Goal: Task Accomplishment & Management: Use online tool/utility

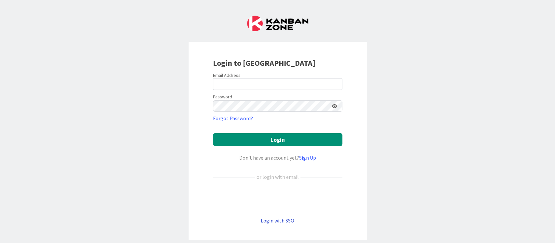
click at [271, 218] on link "Login with SSO" at bounding box center [277, 220] width 33 height 7
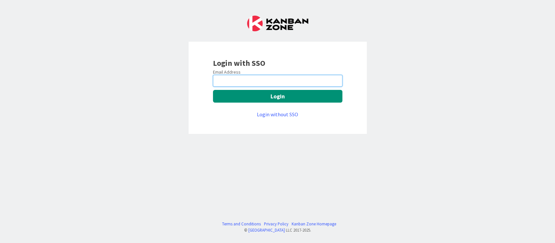
click at [234, 78] on input "email" at bounding box center [277, 81] width 129 height 12
type input "[EMAIL_ADDRESS][DOMAIN_NAME]"
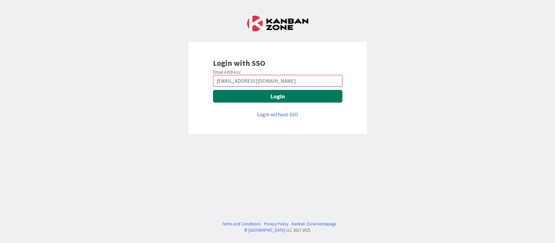
click at [244, 95] on button "Login" at bounding box center [277, 96] width 129 height 13
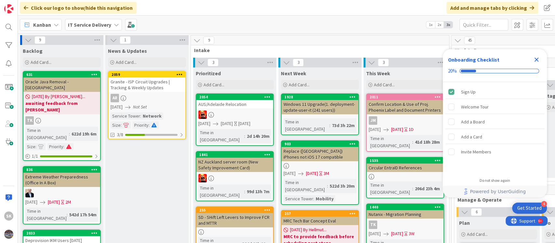
click at [537, 58] on icon "Close Checklist" at bounding box center [537, 60] width 8 height 8
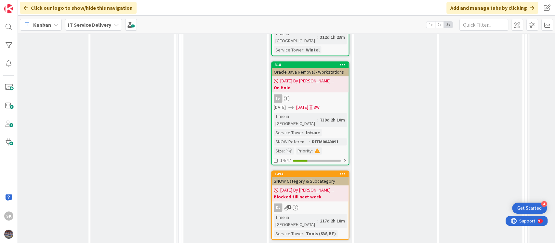
scroll to position [2224, 273]
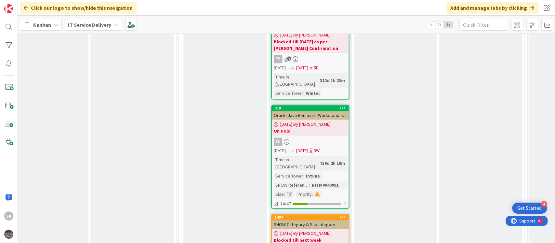
type textarea "x"
type textarea "C"
type textarea "x"
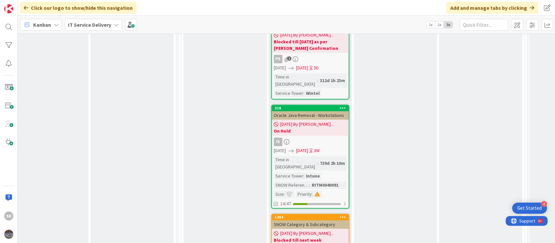
type textarea "Cl"
type textarea "x"
type textarea "Cle"
type textarea "x"
type textarea "Clea"
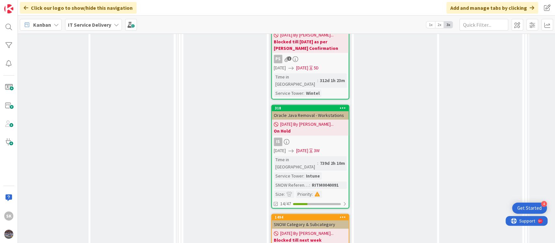
type textarea "x"
type textarea "Clean"
type textarea "x"
type textarea "Cleanu"
type textarea "x"
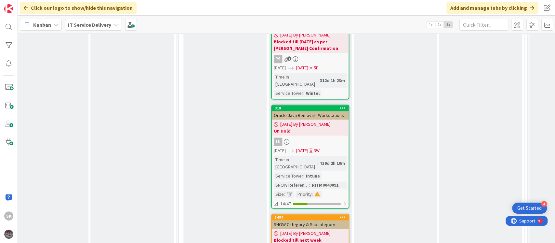
type textarea "Cleanup"
type textarea "x"
type textarea "Cleanup"
type textarea "x"
type textarea "Cleanup o"
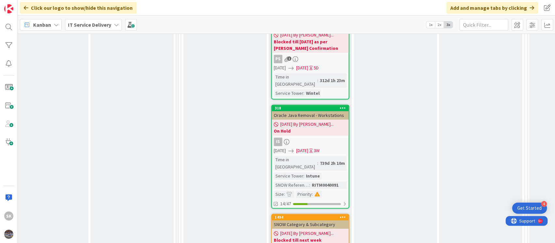
type textarea "x"
type textarea "Cleanup of"
type textarea "x"
type textarea "Cleanup of"
type textarea "x"
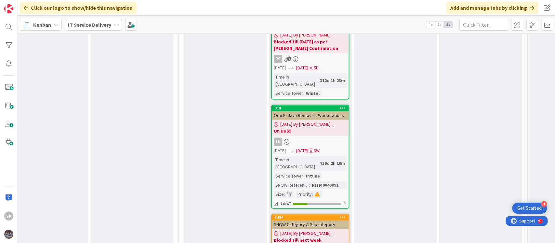
type textarea "Cleanup of S"
type textarea "x"
type textarea "Cleanup of So"
type textarea "x"
type textarea "Cleanup of Sof"
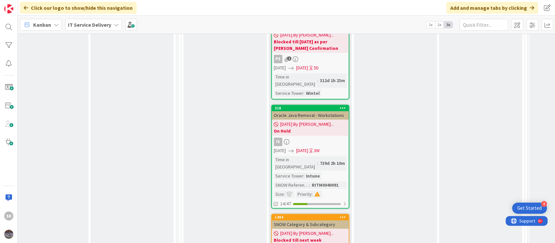
type textarea "x"
type textarea "Cleanup of Soft"
type textarea "x"
type textarea "Cleanup of Soft"
type textarea "x"
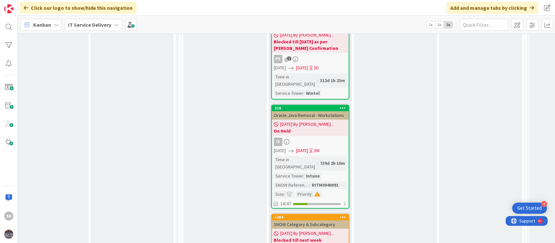
type textarea "Cleanup of Soft d"
type textarea "x"
type textarea "Cleanup of Soft de"
type textarea "x"
type textarea "Cleanup of Soft del"
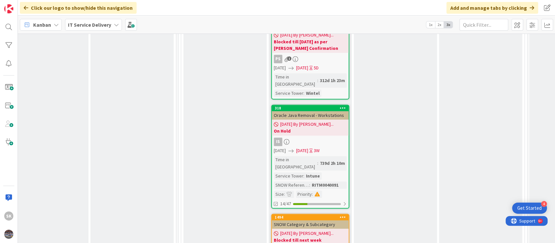
type textarea "x"
type textarea "Cleanup of Soft dele"
type textarea "x"
type textarea "Cleanup of Soft delet"
type textarea "x"
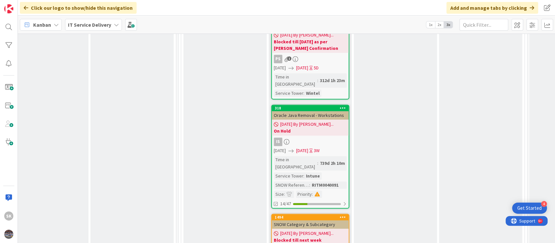
type textarea "Cleanup of Soft delete"
type textarea "x"
type textarea "Cleanup of Soft deleted"
type textarea "x"
type textarea "Cleanup of Soft deleted"
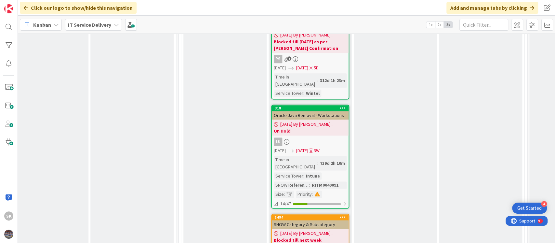
type textarea "x"
type textarea "Cleanup of Soft deleted ma"
type textarea "x"
type textarea "Cleanup of Soft deleted mai"
type textarea "x"
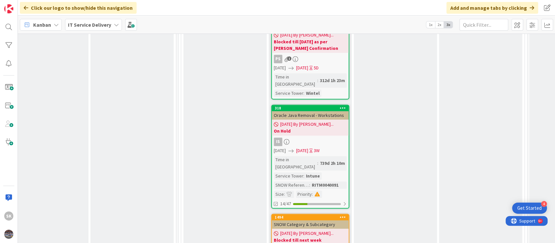
type textarea "Cleanup of Soft deleted mail"
type textarea "x"
type textarea "Cleanup of Soft deleted mailb"
type textarea "x"
type textarea "Cleanup of Soft deleted mailbo"
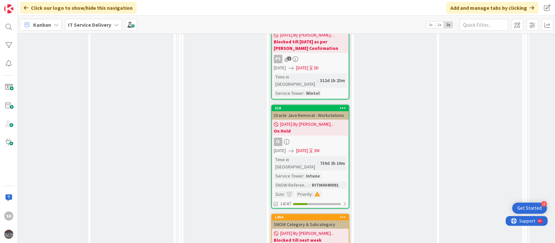
type textarea "x"
type textarea "Cleanup of Soft deleted mailbox"
type textarea "x"
type textarea "Cleanup of Soft deleted mailboxe"
type textarea "x"
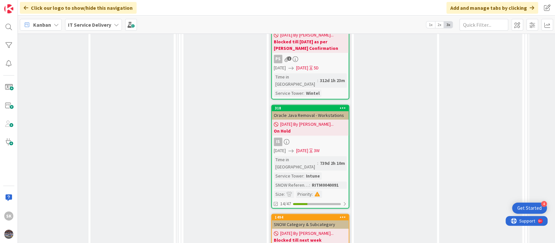
type textarea "Cleanup of Soft deleted mailboxes"
type textarea "x"
type textarea "Cleanup of Soft deleted mailboxes"
type textarea "x"
type textarea "Cleanup of Soft deleted mailboxes f"
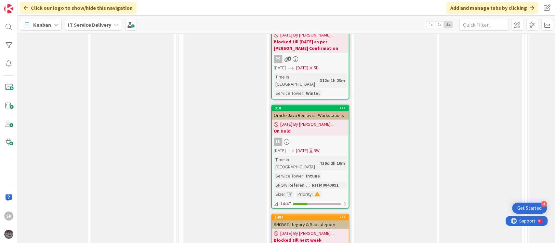
type textarea "x"
type textarea "Cleanup of Soft deleted mailboxes fro"
type textarea "x"
type textarea "Cleanup of Soft deleted mailboxes from"
type textarea "x"
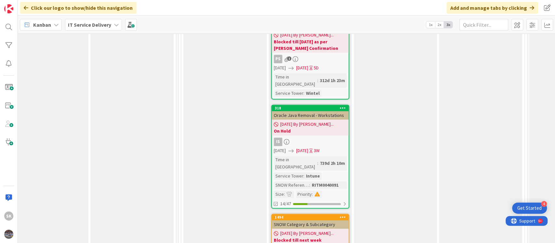
type textarea "Cleanup of Soft deleted mailboxes from E"
type textarea "x"
type textarea "Cleanup of Soft deleted mailboxes from Ex"
type textarea "x"
type textarea "Cleanup of Soft deleted mailboxes from E"
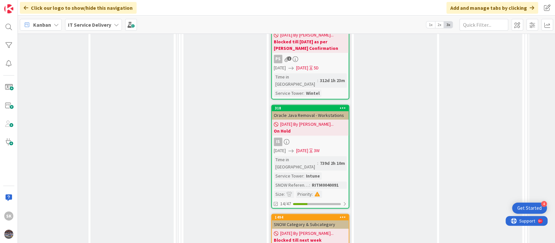
type textarea "x"
type textarea "Cleanup of Soft deleted mailboxes from EX"
type textarea "x"
type textarea "Cleanup of Soft deleted mailboxes from EXO"
type textarea "x"
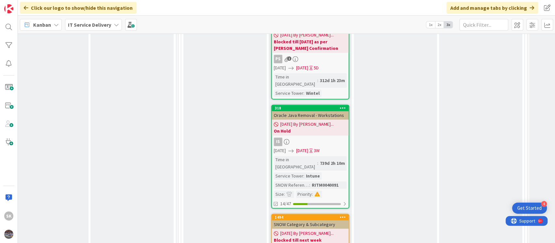
type textarea "Cleanup of Soft deleted mailboxes from EXO"
type textarea "x"
type textarea "Cleanup of Soft deleted mailboxes from EXO e"
type textarea "x"
type textarea "Cleanup of Soft deleted mailboxes from EXO en"
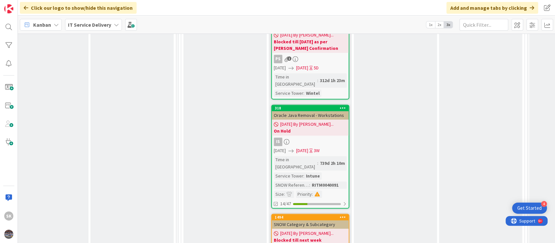
type textarea "x"
type textarea "Cleanup of Soft deleted mailboxes from EXO env"
type textarea "x"
type textarea "Cleanup of Soft deleted mailboxes from EXO envi"
type textarea "x"
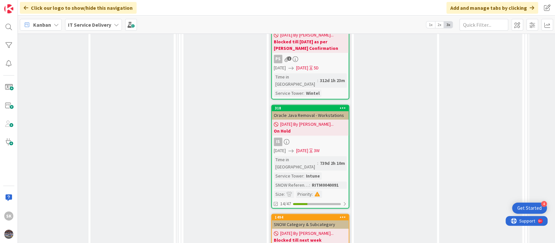
type textarea "Cleanup of Soft deleted mailboxes from EXO envir"
type textarea "x"
type textarea "Cleanup of Soft deleted mailboxes from EXO enviro"
type textarea "x"
type textarea "Cleanup of Soft deleted mailboxes from EXO environ"
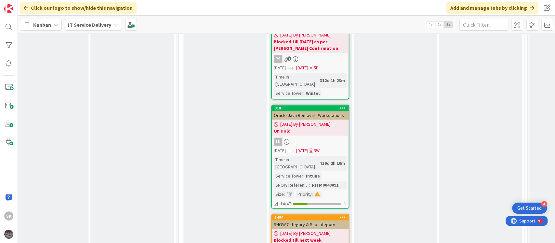
type textarea "x"
type textarea "Cleanup of Soft deleted mailboxes from EXO environm"
type textarea "x"
type textarea "Cleanup of Soft deleted mailboxes from EXO environme"
type textarea "x"
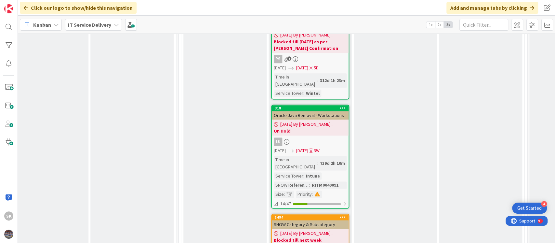
type textarea "Cleanup of Soft deleted mailboxes from EXO environmen"
type textarea "x"
type textarea "Cleanup of Soft deleted mailboxes from EXO environment"
type textarea "x"
type textarea "Cleanup of Soft deleted mailboxes from EXO environment."
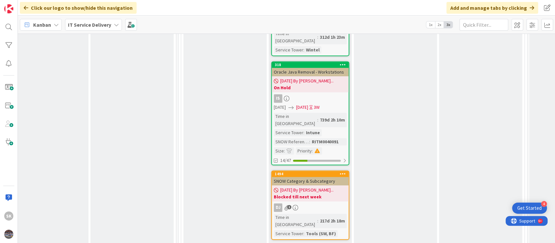
type textarea "x"
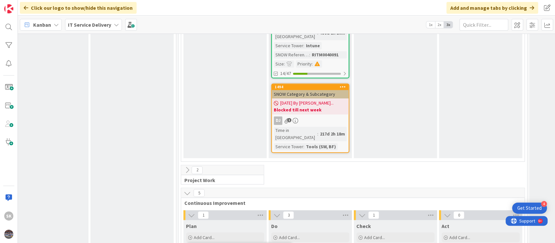
type input "shehro"
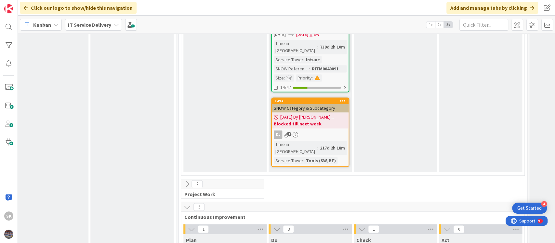
scroll to position [2383, 273]
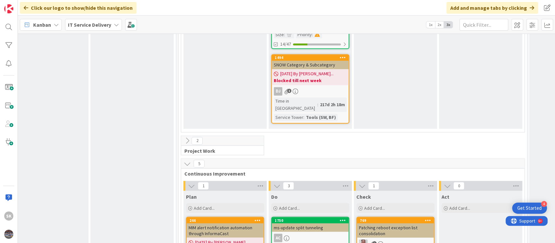
scroll to position [2311, 273]
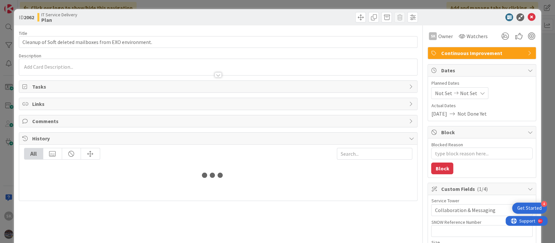
type textarea "x"
click at [58, 61] on div "SK [PERSON_NAME] just joined" at bounding box center [218, 67] width 398 height 16
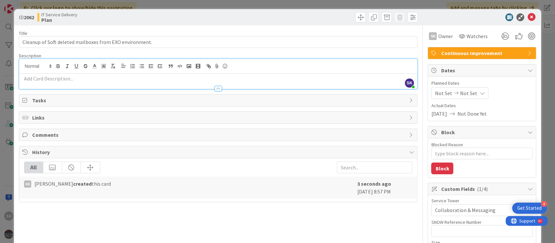
click at [49, 81] on p at bounding box center [218, 78] width 392 height 7
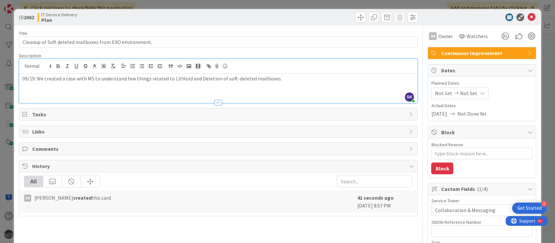
click at [199, 79] on p "09/19: We created a case with MS to understand few things related to LitHold an…" at bounding box center [218, 78] width 392 height 7
click at [312, 80] on p "09/19: We created a case with MS to understand few things related to LitHold an…" at bounding box center [218, 78] width 392 height 7
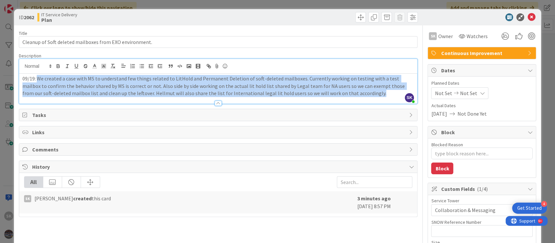
drag, startPoint x: 38, startPoint y: 79, endPoint x: 342, endPoint y: 97, distance: 305.3
click at [342, 97] on div "Description SK [PERSON_NAME] joined 2 m ago 09/19: We created a case with MS to…" at bounding box center [218, 78] width 399 height 51
click at [284, 86] on p "09/19: We created a case with MS to understand few things related to LitHold an…" at bounding box center [218, 86] width 392 height 22
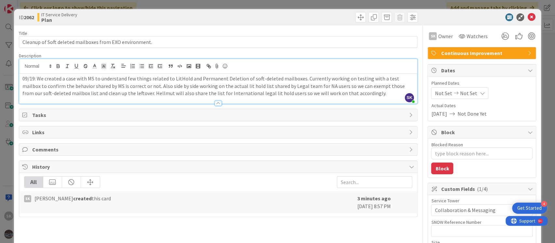
click at [179, 78] on p "09/19: We created a case with MS to understand few things related to LitHold an…" at bounding box center [218, 86] width 392 height 22
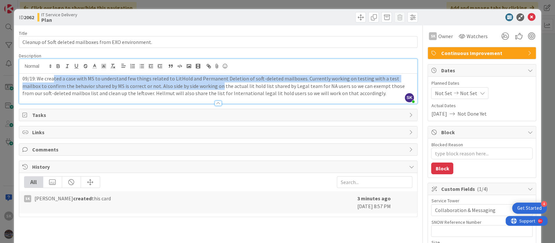
drag, startPoint x: 53, startPoint y: 78, endPoint x: 202, endPoint y: 85, distance: 149.1
click at [202, 85] on p "09/19: We created a case with MS to understand few things related to LitHold an…" at bounding box center [218, 86] width 392 height 22
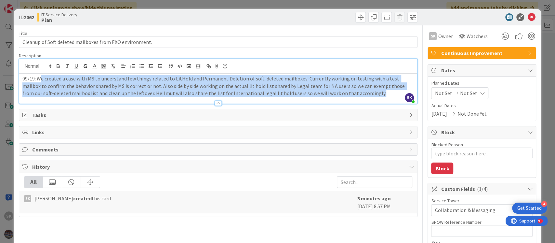
drag, startPoint x: 343, startPoint y: 93, endPoint x: 39, endPoint y: 79, distance: 304.4
click at [39, 79] on p "09/19: We created a case with MS to understand few things related to LitHold an…" at bounding box center [218, 86] width 392 height 22
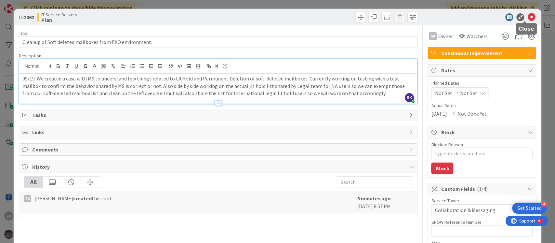
click at [528, 17] on icon at bounding box center [532, 17] width 8 height 8
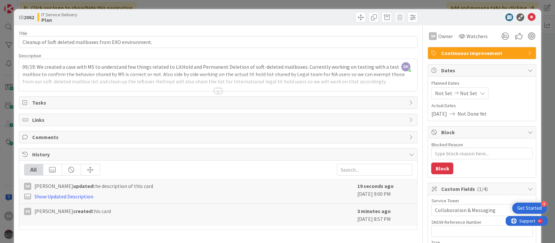
click at [30, 17] on b "2062" at bounding box center [29, 17] width 10 height 7
copy b "2062"
click at [216, 91] on div at bounding box center [218, 90] width 7 height 5
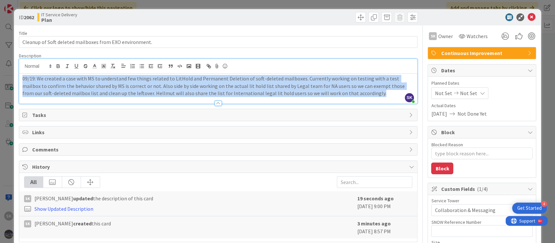
drag, startPoint x: 348, startPoint y: 94, endPoint x: 12, endPoint y: 79, distance: 336.3
click at [12, 79] on div "ID 2062 IT Service Delivery Plan Title 55 / 128 Cleanup of Soft deleted mailbox…" at bounding box center [277, 121] width 555 height 243
copy p "09/19: We created a case with MS to understand few things related to LitHold an…"
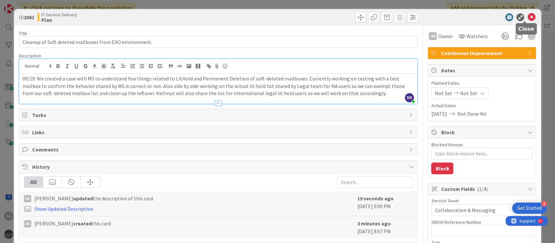
click at [528, 17] on icon at bounding box center [532, 17] width 8 height 8
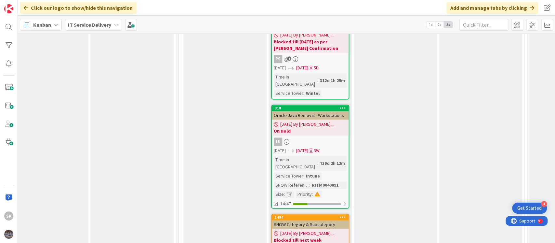
scroll to position [2267, 273]
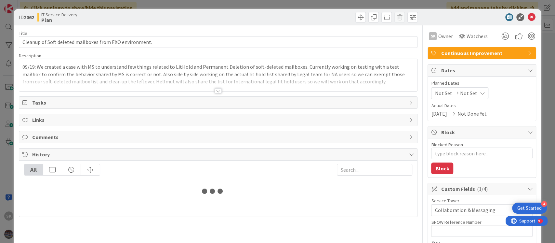
type textarea "x"
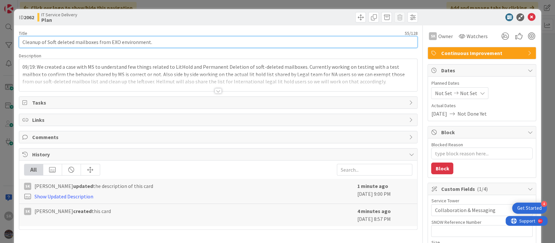
drag, startPoint x: 157, startPoint y: 41, endPoint x: 0, endPoint y: 38, distance: 157.4
click at [0, 38] on div "ID 2062 IT Service Delivery Plan Title 55 / 128 Cleanup of Soft deleted mailbox…" at bounding box center [277, 121] width 555 height 243
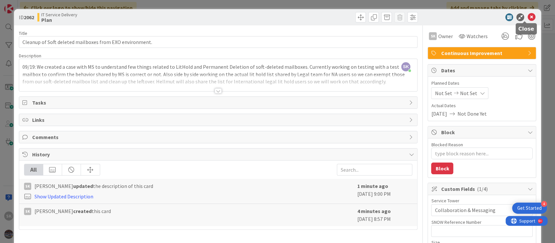
click at [528, 15] on icon at bounding box center [532, 17] width 8 height 8
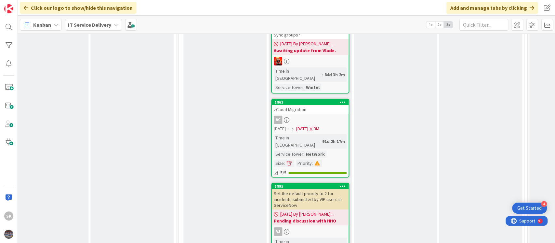
scroll to position [1443, 273]
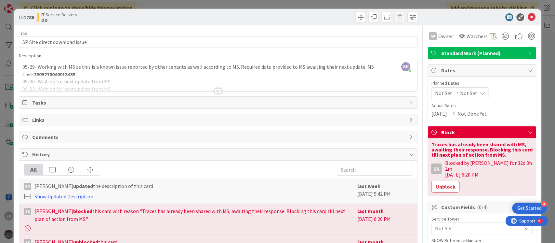
click at [215, 89] on div at bounding box center [218, 90] width 7 height 5
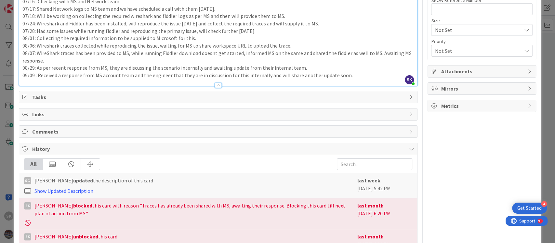
scroll to position [196, 0]
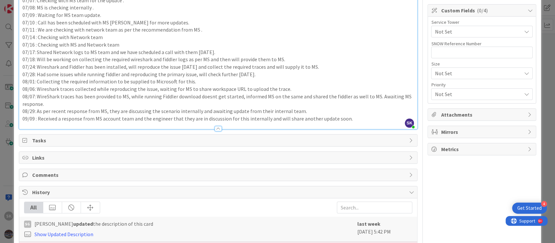
click at [347, 117] on p "09/09 : Received a response from MS account team and the engineer that they are…" at bounding box center [218, 118] width 392 height 7
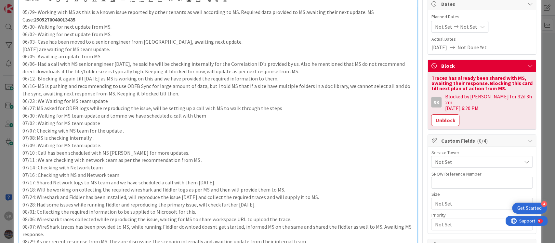
scroll to position [0, 0]
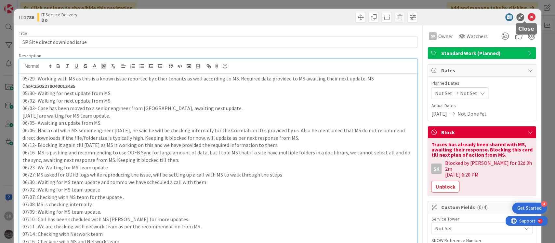
click at [528, 15] on icon at bounding box center [532, 17] width 8 height 8
